Goal: Task Accomplishment & Management: Use online tool/utility

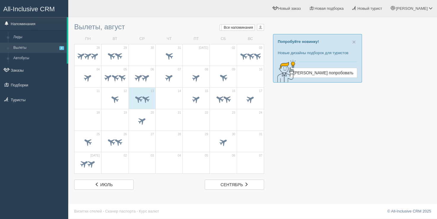
click at [101, 33] on div "Вылеты, август Мои напоминания Мои Все напоминания Все Все напоминания Все Мои …" at bounding box center [169, 105] width 190 height 170
click at [148, 96] on span at bounding box center [145, 99] width 10 height 10
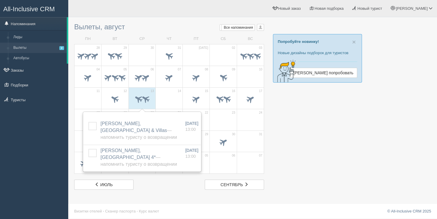
click at [146, 36] on td "СР" at bounding box center [141, 39] width 27 height 10
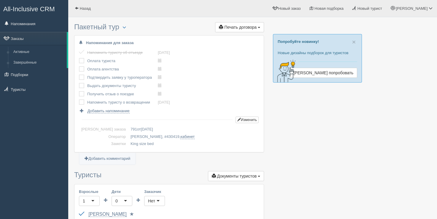
scroll to position [296, 0]
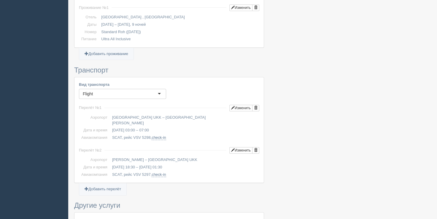
scroll to position [296, 0]
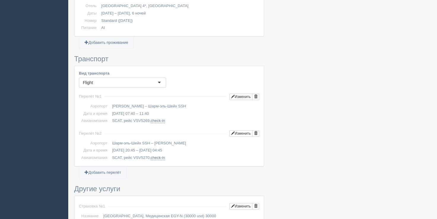
scroll to position [296, 0]
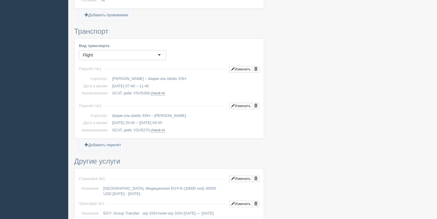
click at [90, 2] on td "Питание" at bounding box center [89, 0] width 20 height 7
click at [128, 9] on link "Добавить проживание" at bounding box center [106, 15] width 54 height 12
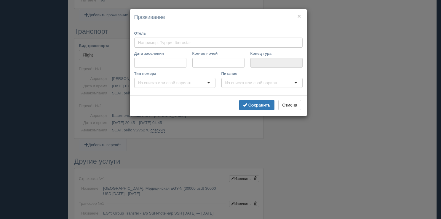
click at [348, 52] on div "× Проживание Отель Дата заселения Кол-во ночей Конец тура Тип номера Питание Ук…" at bounding box center [220, 109] width 441 height 219
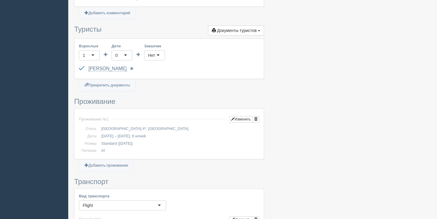
scroll to position [119, 0]
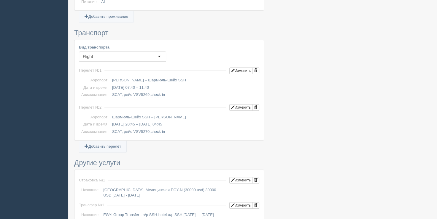
scroll to position [296, 0]
